Goal: Feedback & Contribution: Submit feedback/report problem

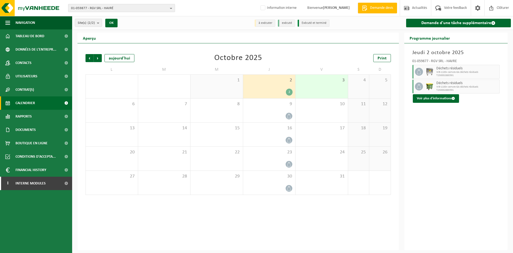
click at [104, 11] on span "01-059877 - RGV SRL - HAVRÉ" at bounding box center [119, 8] width 97 height 8
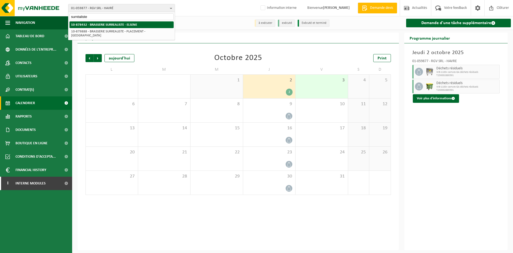
type input "surréaliste"
click at [105, 23] on strong "10-878432 - BRASSERIE SURREALISTE - ELSENE" at bounding box center [104, 24] width 66 height 3
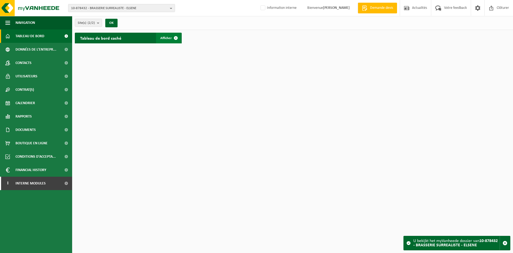
click at [170, 39] on span "Afficher" at bounding box center [165, 37] width 11 height 3
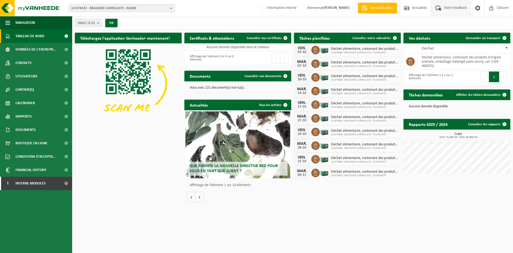
click at [449, 10] on span "Votre feedback" at bounding box center [455, 8] width 25 height 16
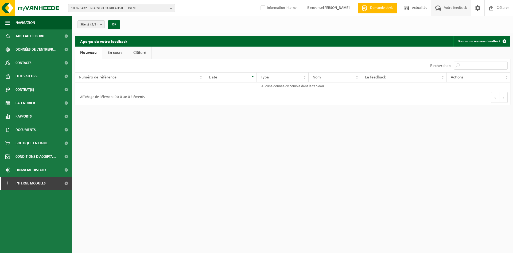
click at [120, 52] on link "En cours" at bounding box center [114, 53] width 25 height 12
click at [138, 52] on link "Clôturé" at bounding box center [140, 53] width 24 height 12
click at [114, 54] on link "En cours" at bounding box center [113, 53] width 25 height 12
click at [92, 54] on link "Nouveau" at bounding box center [88, 53] width 26 height 12
click at [118, 52] on link "En cours" at bounding box center [114, 53] width 25 height 12
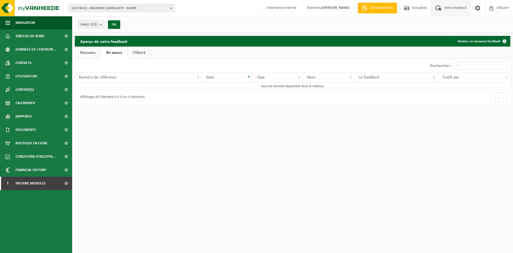
click at [142, 51] on link "Clôturé" at bounding box center [140, 53] width 24 height 12
click at [481, 41] on link "Donner un nouveau feedback" at bounding box center [482, 41] width 56 height 11
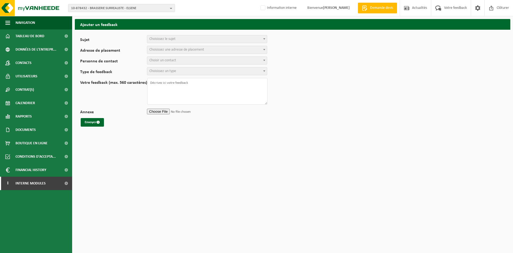
select select
click at [193, 38] on span "Choisissez le sujet" at bounding box center [207, 38] width 120 height 7
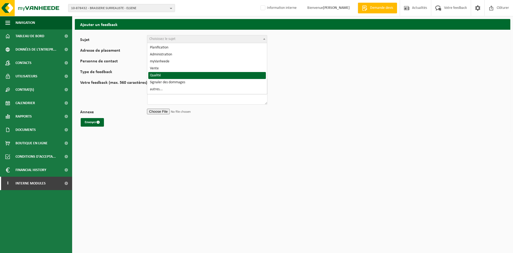
select select "25"
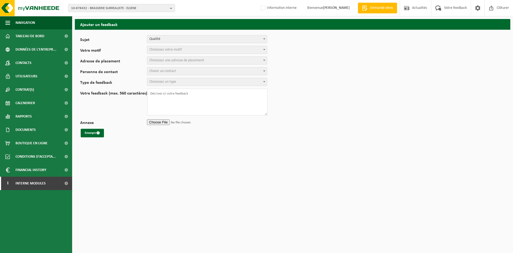
click at [195, 51] on span "Choisissez votre motif" at bounding box center [207, 49] width 120 height 7
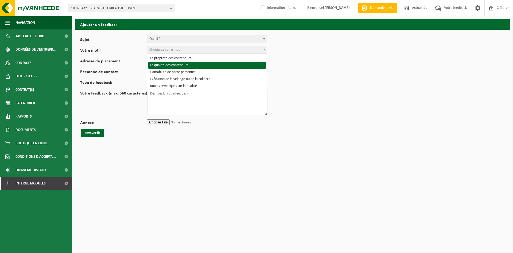
select select "27"
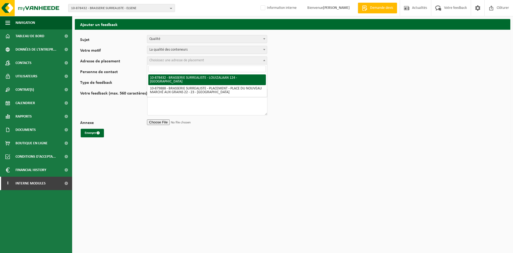
click at [188, 58] on span "Choisissez une adresse de placement" at bounding box center [207, 60] width 120 height 7
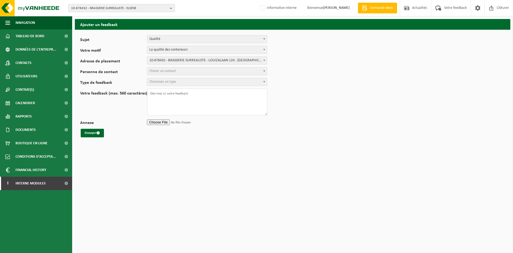
click at [189, 71] on span "Choisir un contact" at bounding box center [207, 70] width 120 height 7
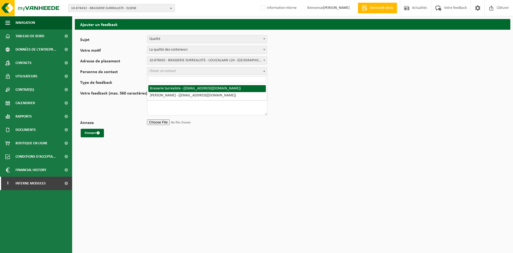
click at [186, 60] on span "10-878432 - BRASSERIE SURREALISTE - LOUIZALAAN 124 - ELSENE" at bounding box center [207, 60] width 120 height 7
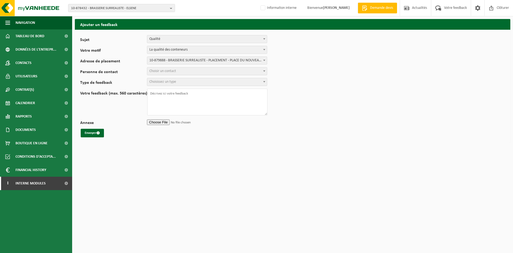
click at [184, 70] on span "Choisir un contact" at bounding box center [207, 70] width 120 height 7
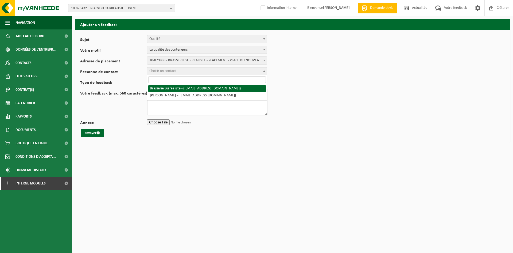
click at [190, 62] on span "10-879888 - BRASSERIE SURREALISTE - PLACEMENT - PLACE DU NOUVEAU MARCHÉ AUX GRA…" at bounding box center [207, 60] width 120 height 7
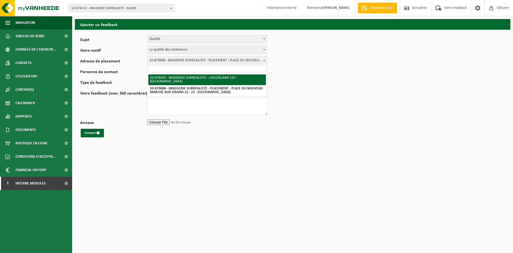
select select "109097"
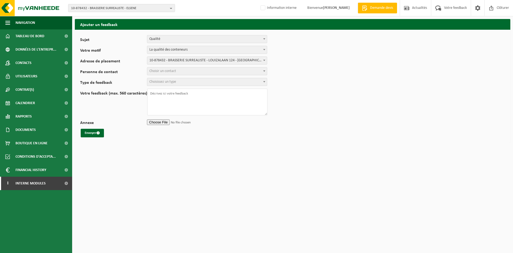
click at [187, 72] on span "Choisir un contact" at bounding box center [207, 70] width 120 height 7
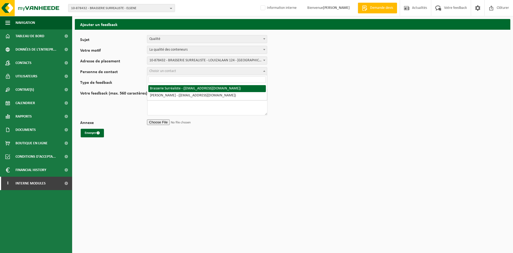
select select "79185"
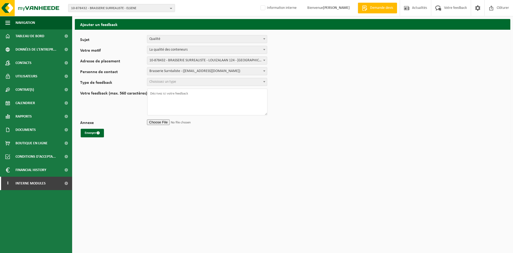
click at [184, 79] on span "Choisissez un type" at bounding box center [207, 81] width 120 height 7
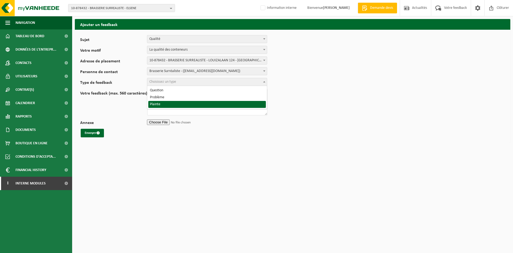
select select "COM"
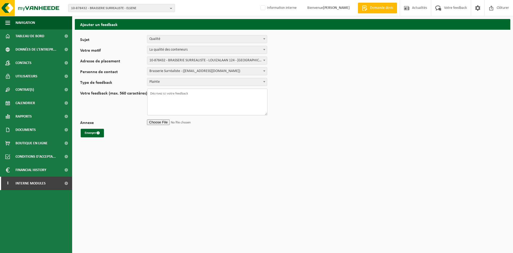
click at [179, 97] on textarea "Votre feedback (max. 560 caractères)" at bounding box center [207, 102] width 120 height 27
paste textarea "Bonjour, J'aimerais savoir si la collecte de Biobox d'aujourd'hui aura bien lie…"
drag, startPoint x: 179, startPoint y: 105, endPoint x: 148, endPoint y: 102, distance: 30.8
click at [148, 102] on textarea "Bonjour, J'aimerais savoir si la collecte de Biobox d'aujourd'hui aura bien lie…" at bounding box center [207, 102] width 120 height 27
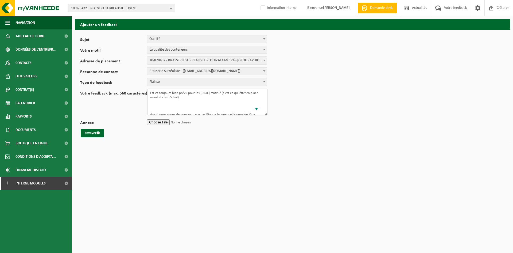
click at [168, 101] on textarea "Bonjour, J'aimerais savoir si la collecte de Biobox d'aujourd'hui aura bien lie…" at bounding box center [207, 102] width 120 height 27
drag, startPoint x: 163, startPoint y: 102, endPoint x: 150, endPoint y: 102, distance: 13.4
click at [150, 102] on textarea "Bonjour, J'aimerais savoir si la collecte de Biobox d'aujourd'hui aura bien lie…" at bounding box center [207, 102] width 120 height 27
click at [235, 110] on textarea "Bonjour, Aussi, nous avons de nouveau reçu des Biobox trouées cette semaine. Qu…" at bounding box center [207, 102] width 120 height 27
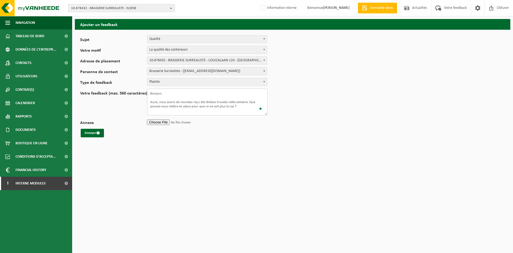
click at [156, 110] on textarea "Bonjour, Aussi, nous avons de nouveau reçu des Biobox trouées cette semaine. Qu…" at bounding box center [207, 102] width 120 height 27
click at [149, 93] on textarea "Bonjour, Aussi, nous avons de nouveau reçu des Biobox trouées cette semaine. Qu…" at bounding box center [207, 102] width 120 height 27
drag, startPoint x: 92, startPoint y: 133, endPoint x: 138, endPoint y: 101, distance: 55.9
click at [125, 106] on form "Sujet Planification Administration myVanheede Vente Qualité Signaler des dommag…" at bounding box center [292, 86] width 425 height 102
click at [157, 95] on textarea "12/09 Bonjour, Aussi, nous avons de nouveau reçu des Biobox trouées cette semai…" at bounding box center [207, 102] width 120 height 27
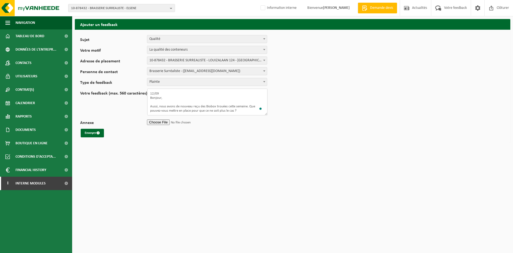
click at [158, 95] on textarea "12/09 Bonjour, Aussi, nous avons de nouveau reçu des Biobox trouées cette semai…" at bounding box center [207, 102] width 120 height 27
type textarea "12/09: Bonjour, Aussi, nous avons de nouveau reçu des Biobox trouées cette sema…"
click at [97, 133] on span "submit" at bounding box center [98, 132] width 3 height 3
